Goal: Complete application form

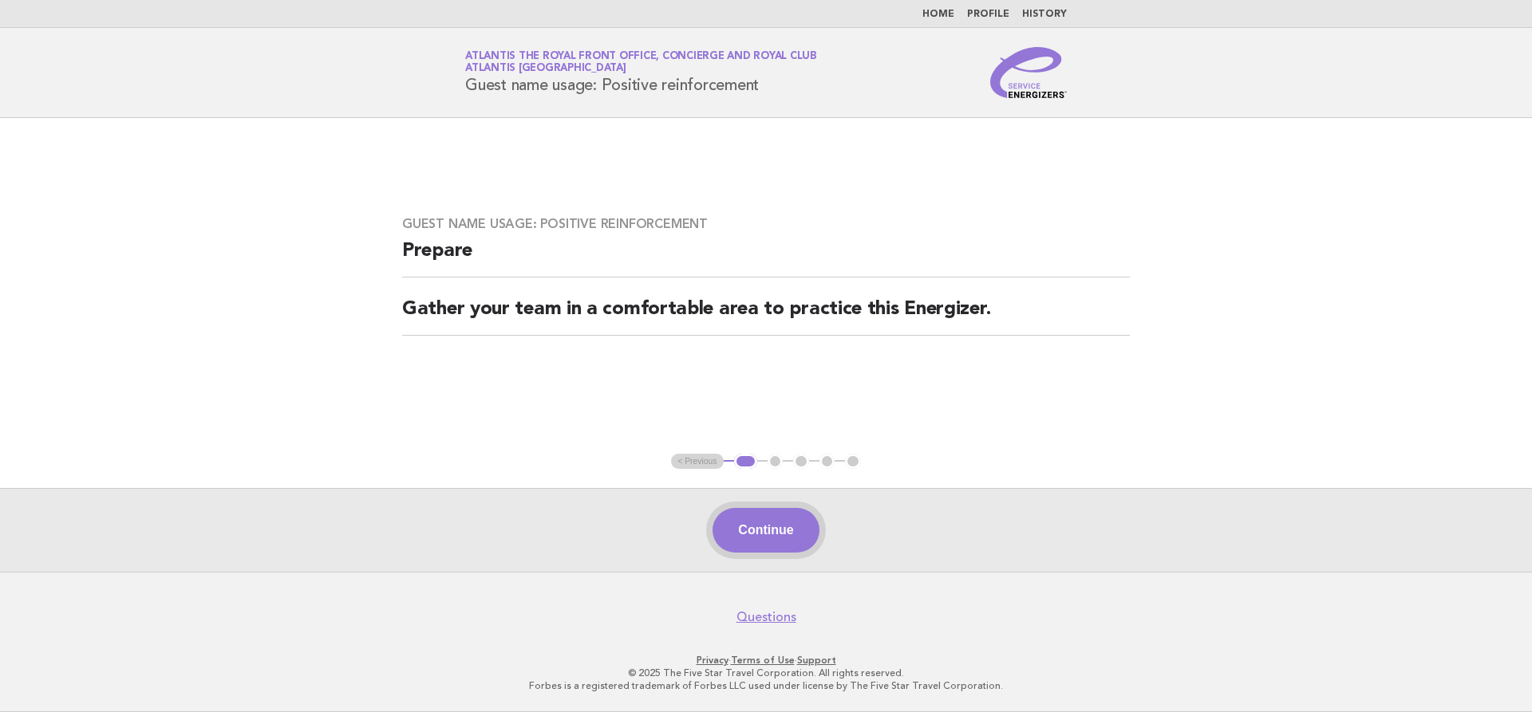
click at [768, 522] on button "Continue" at bounding box center [765, 530] width 106 height 45
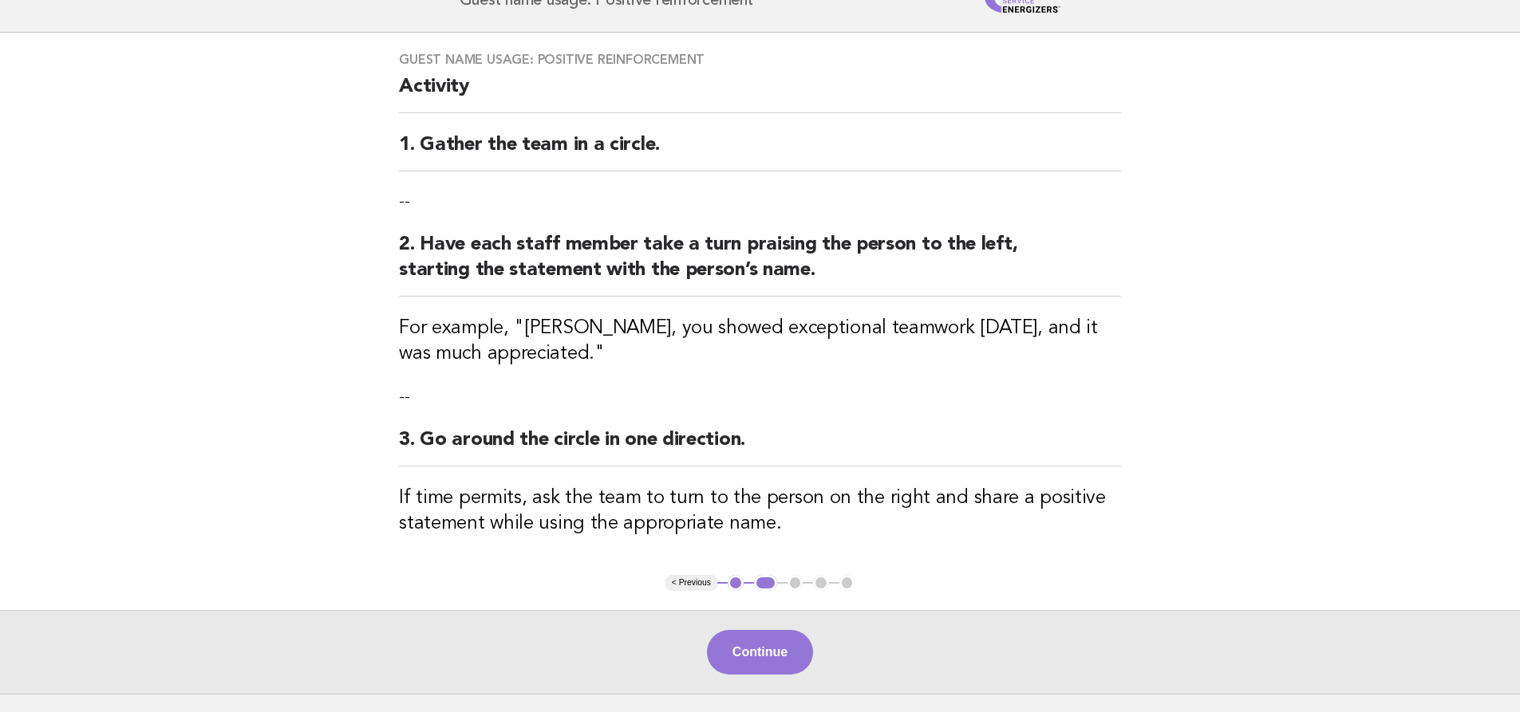
scroll to position [207, 0]
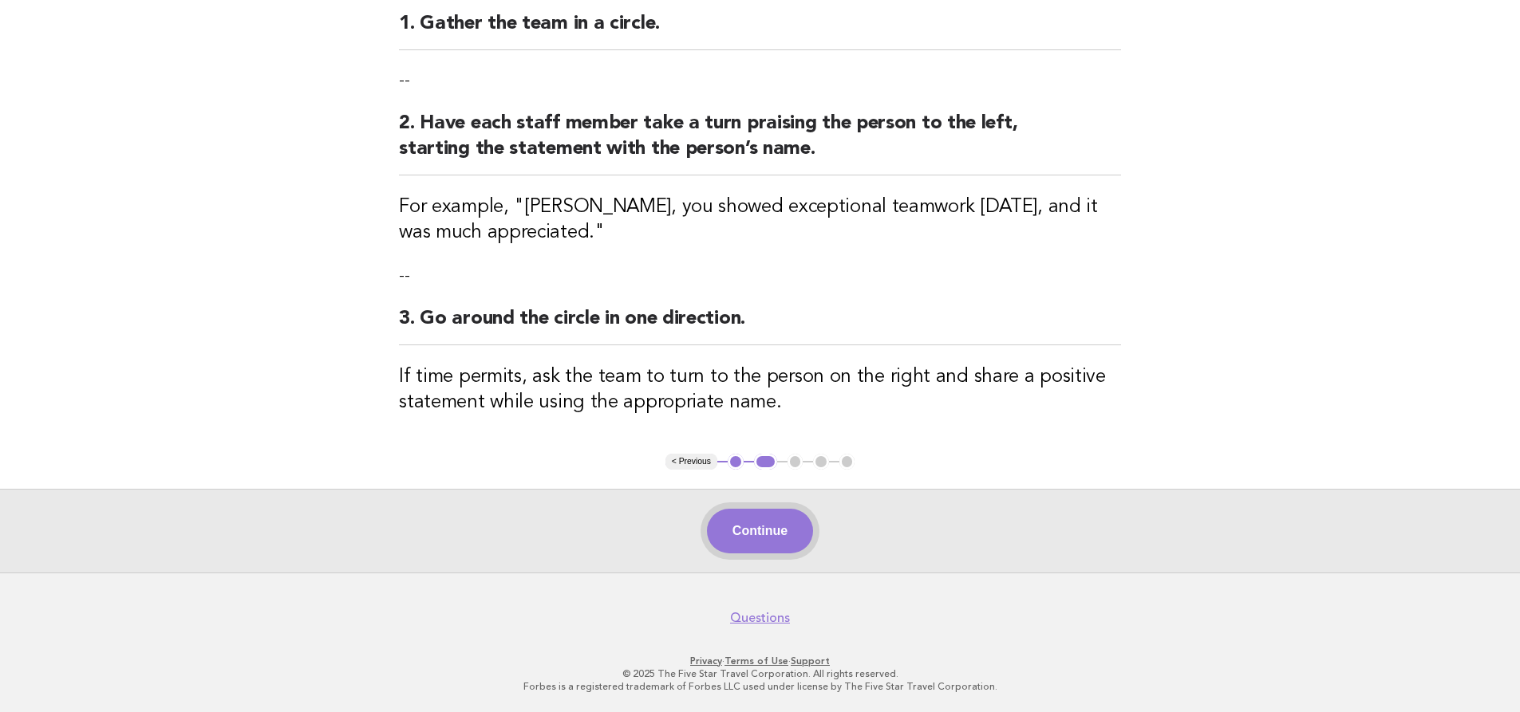
click at [799, 531] on button "Continue" at bounding box center [760, 531] width 106 height 45
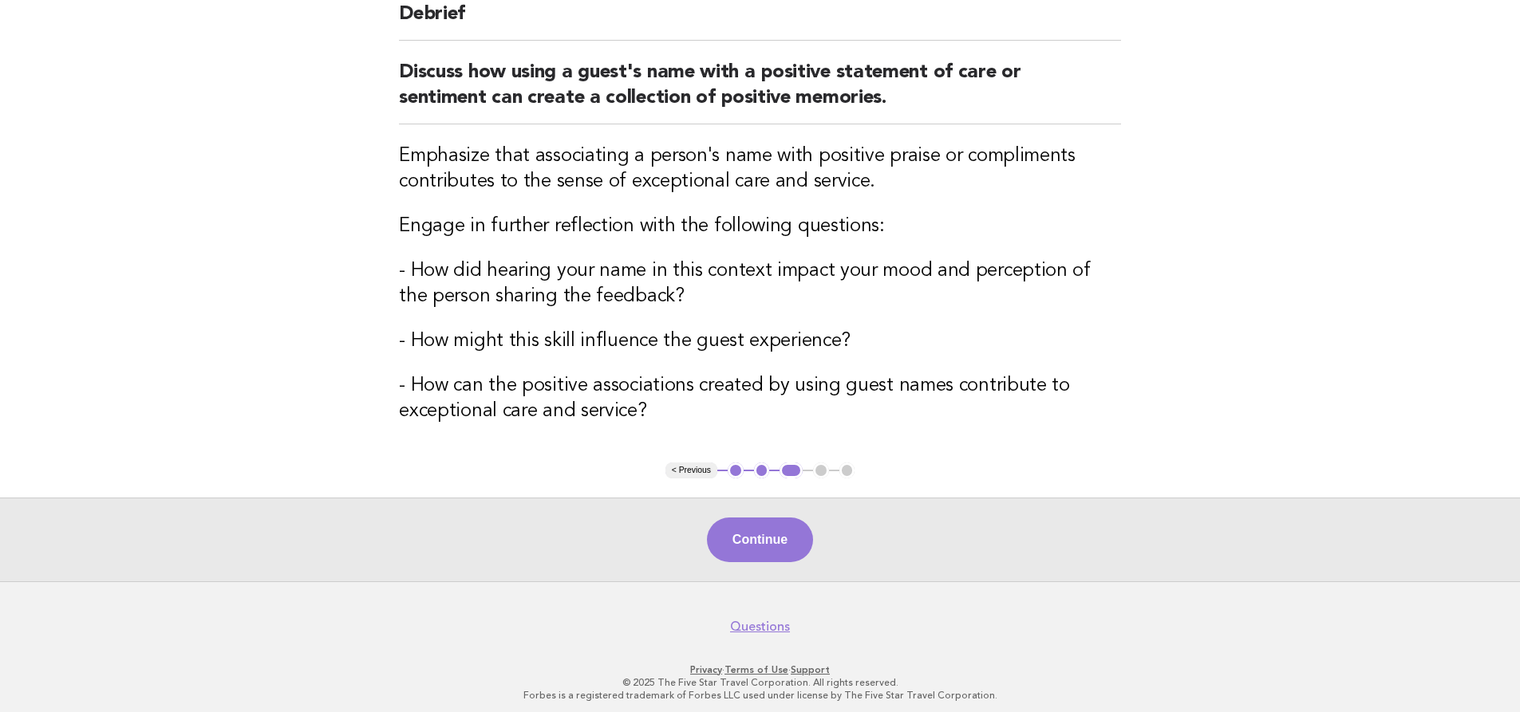
scroll to position [160, 0]
click at [756, 526] on button "Continue" at bounding box center [760, 538] width 106 height 45
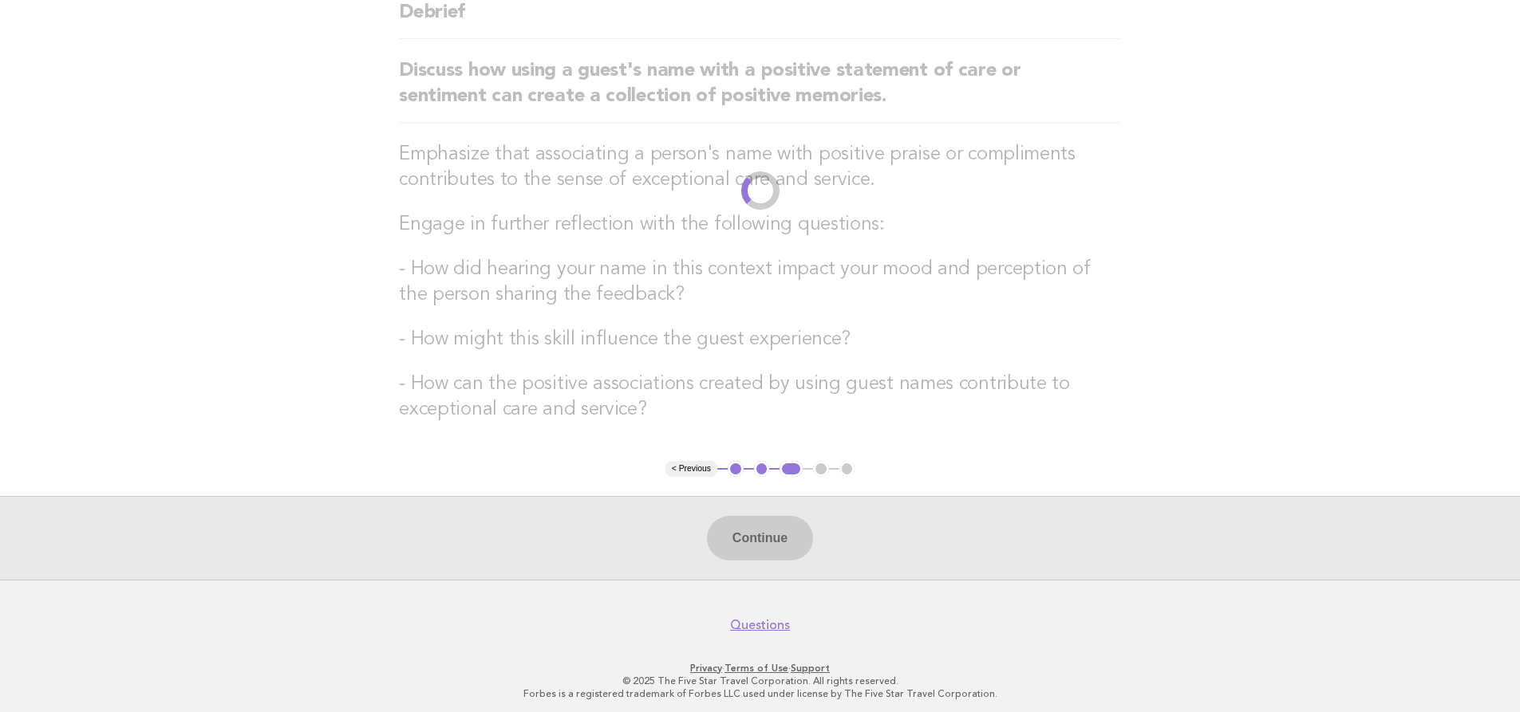
scroll to position [0, 0]
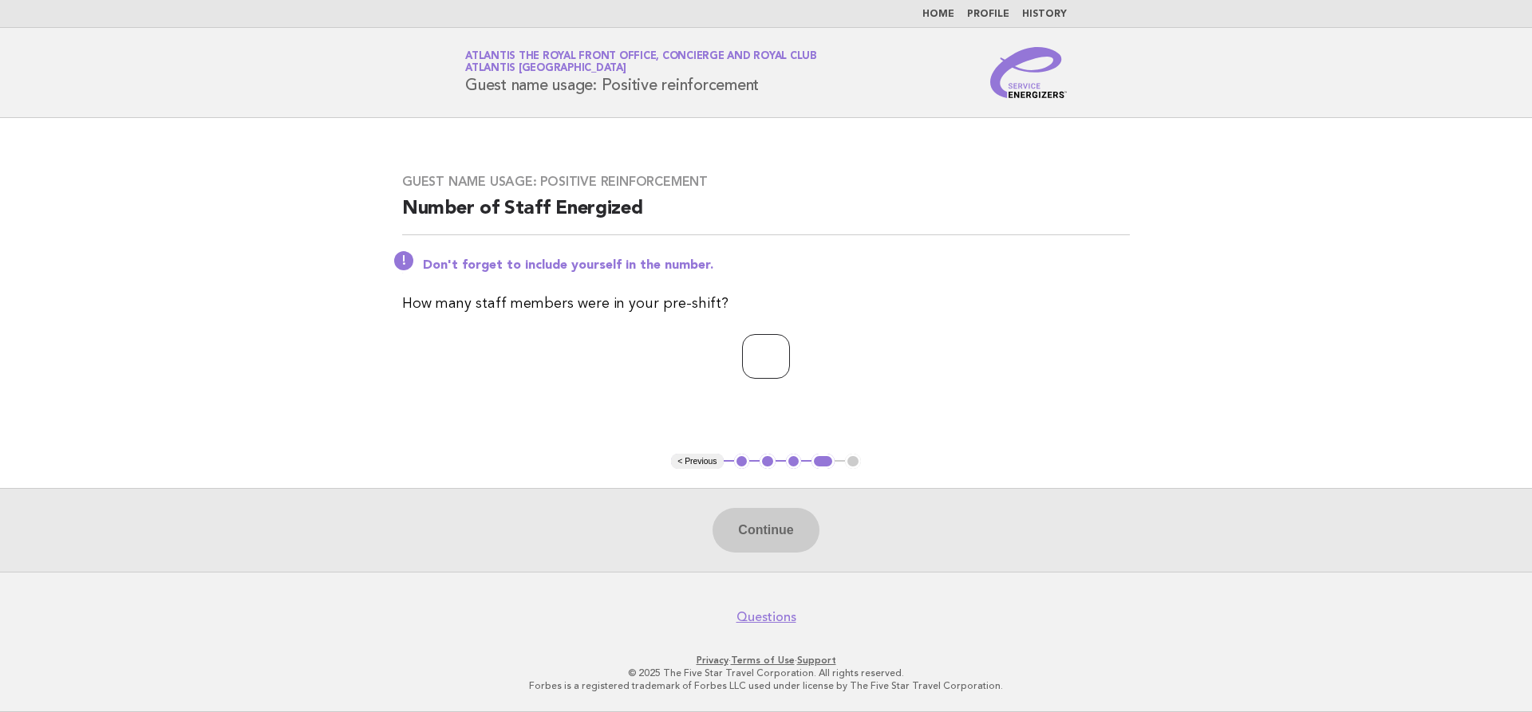
type input "*"
click at [787, 361] on input "*" at bounding box center [766, 356] width 48 height 45
type input "*"
click at [752, 543] on button "Continue" at bounding box center [765, 530] width 106 height 45
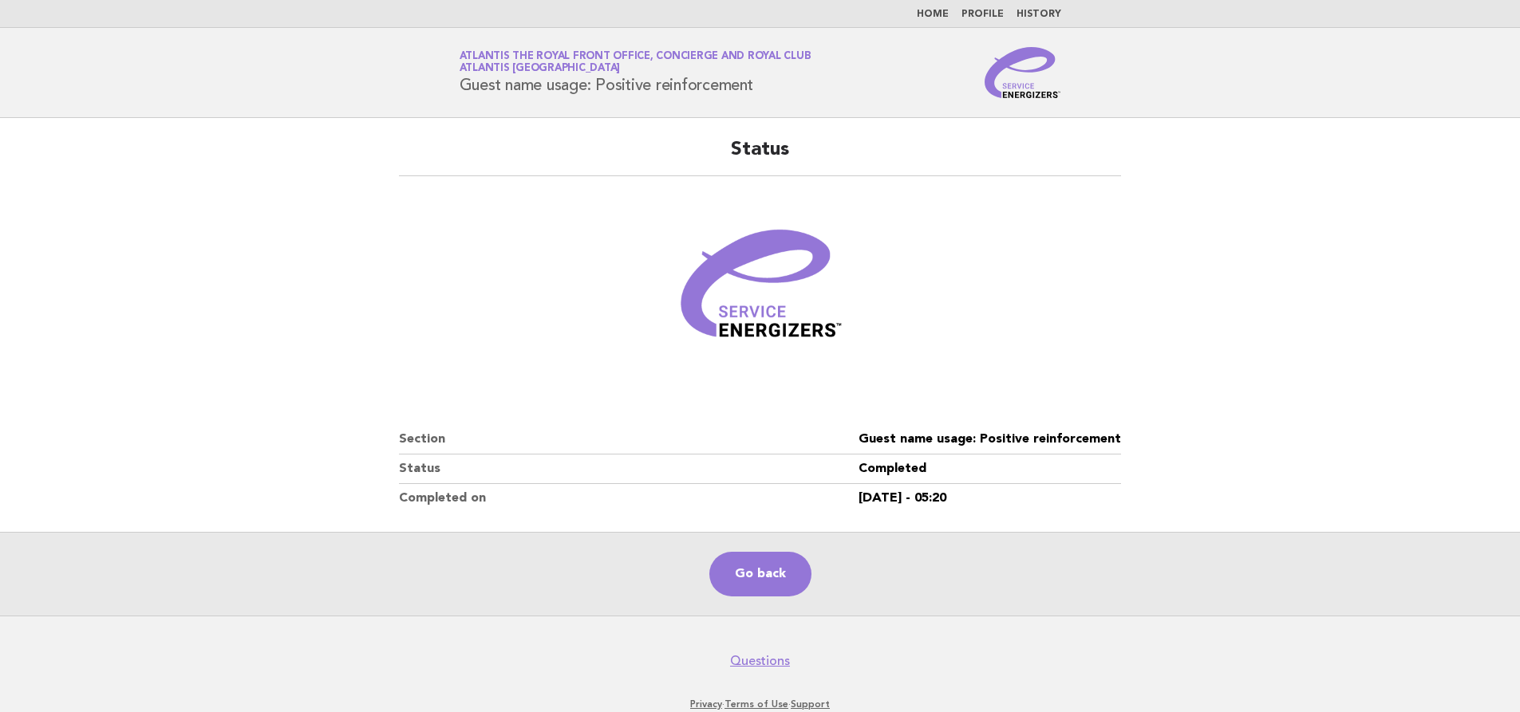
click at [1119, 270] on figure at bounding box center [760, 290] width 722 height 191
